Goal: Transaction & Acquisition: Purchase product/service

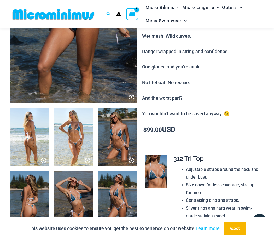
scroll to position [183, 0]
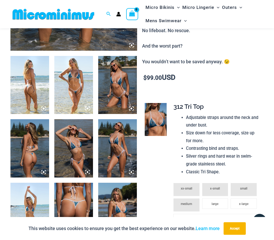
click at [81, 79] on img at bounding box center [73, 85] width 39 height 58
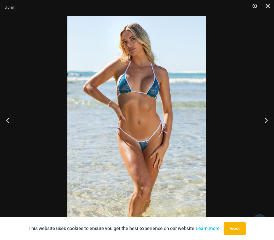
click at [164, 129] on img at bounding box center [136, 120] width 139 height 209
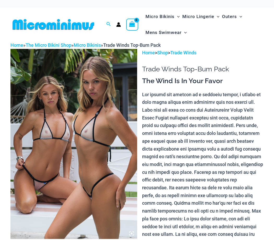
click at [174, 143] on p at bounding box center [203, 172] width 122 height 163
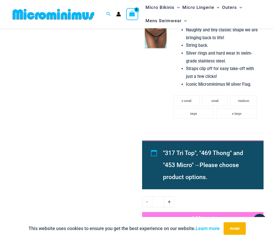
scroll to position [335, 0]
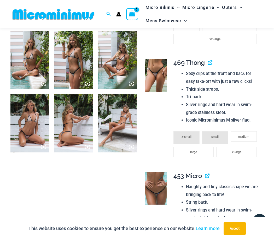
click at [159, 176] on img at bounding box center [156, 188] width 22 height 33
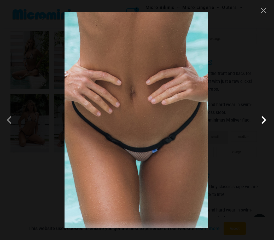
click at [263, 121] on span at bounding box center [264, 120] width 16 height 16
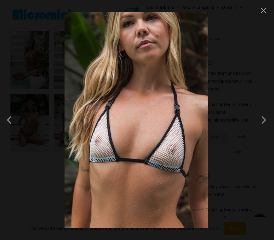
click at [246, 111] on div at bounding box center [137, 120] width 274 height 240
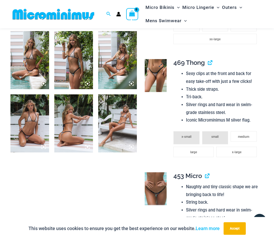
click at [163, 70] on img at bounding box center [156, 75] width 22 height 33
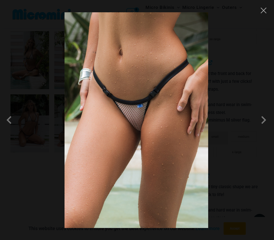
click at [239, 88] on div at bounding box center [137, 120] width 274 height 240
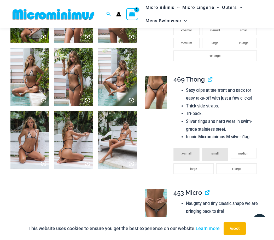
scroll to position [308, 0]
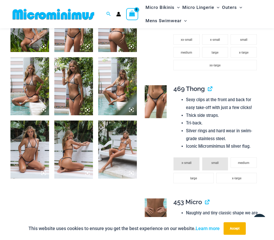
click at [79, 155] on img at bounding box center [73, 149] width 39 height 58
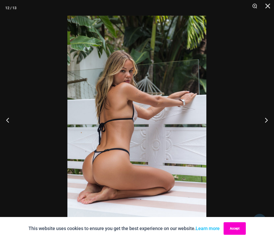
click at [230, 227] on button "Accept" at bounding box center [235, 228] width 22 height 13
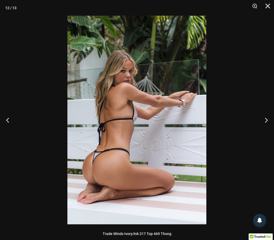
click at [230, 117] on div at bounding box center [137, 120] width 274 height 240
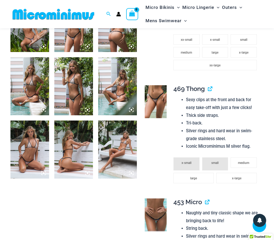
click at [21, 153] on img at bounding box center [29, 149] width 39 height 58
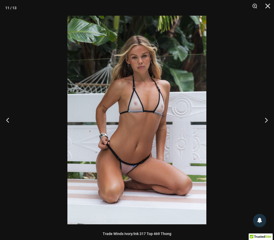
click at [230, 151] on div at bounding box center [137, 120] width 274 height 240
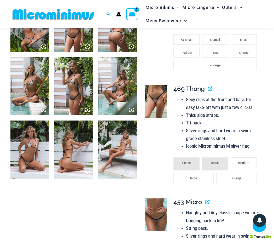
click at [132, 147] on img at bounding box center [117, 149] width 39 height 58
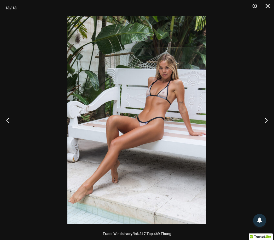
click at [223, 118] on div at bounding box center [137, 120] width 274 height 240
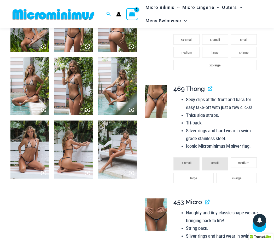
click at [87, 88] on img at bounding box center [73, 86] width 39 height 58
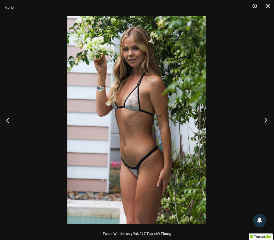
click at [262, 118] on button "Next" at bounding box center [265, 120] width 20 height 26
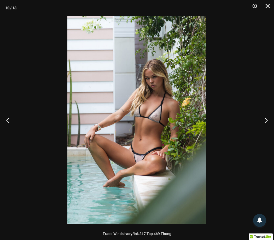
click at [257, 105] on div at bounding box center [137, 120] width 274 height 240
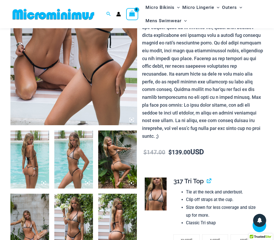
scroll to position [99, 0]
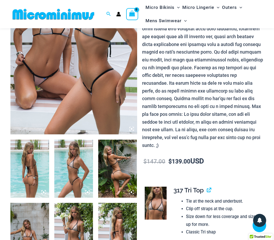
click at [36, 168] on img at bounding box center [29, 169] width 39 height 58
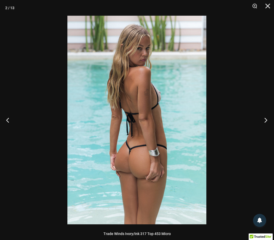
click at [264, 122] on button "Next" at bounding box center [265, 120] width 20 height 26
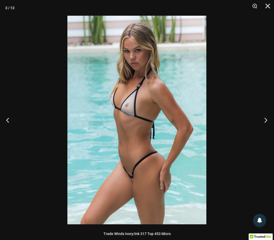
click at [264, 122] on button "Next" at bounding box center [265, 120] width 20 height 26
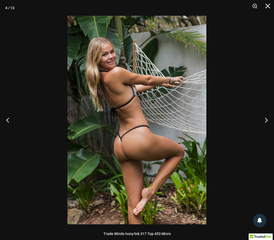
click at [249, 121] on div at bounding box center [137, 120] width 274 height 240
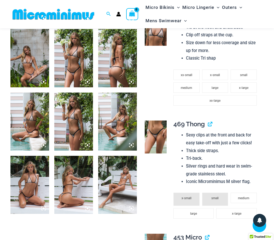
scroll to position [282, 0]
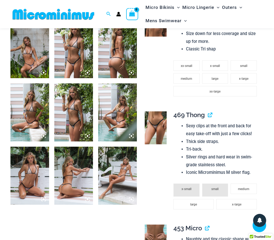
click at [186, 114] on div "**********" at bounding box center [217, 163] width 86 height 105
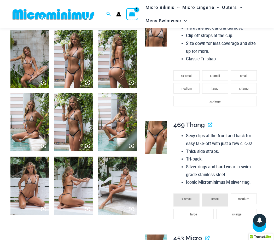
scroll to position [256, 0]
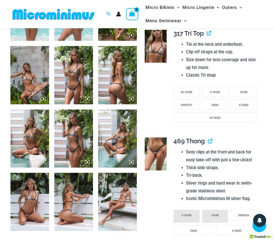
click at [159, 111] on td at bounding box center [155, 80] width 26 height 108
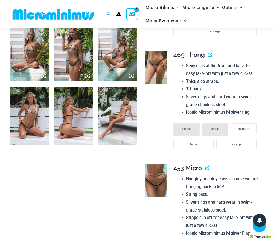
scroll to position [413, 0]
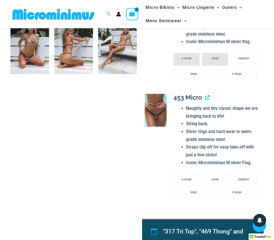
click at [154, 118] on img at bounding box center [156, 110] width 22 height 33
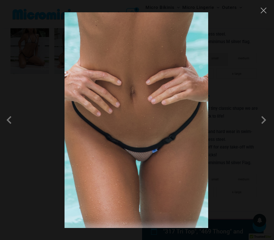
click at [51, 142] on div at bounding box center [137, 120] width 274 height 240
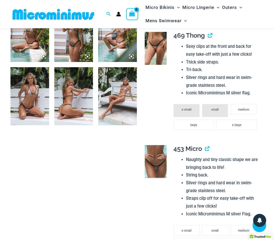
scroll to position [361, 0]
